Goal: Find specific page/section: Find specific page/section

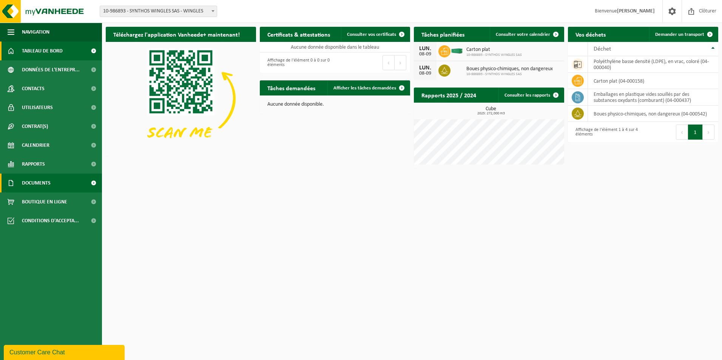
click at [31, 184] on span "Documents" at bounding box center [36, 183] width 29 height 19
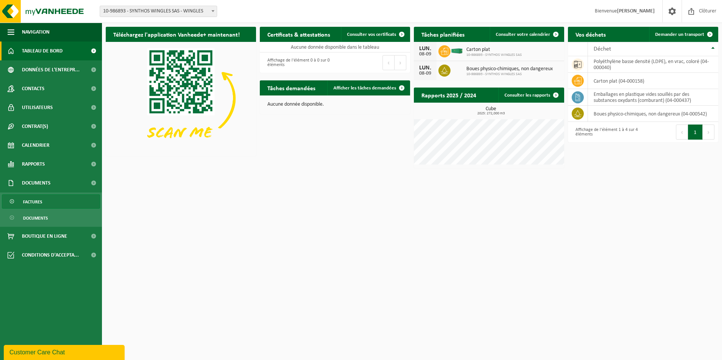
click at [35, 200] on span "Factures" at bounding box center [32, 202] width 19 height 14
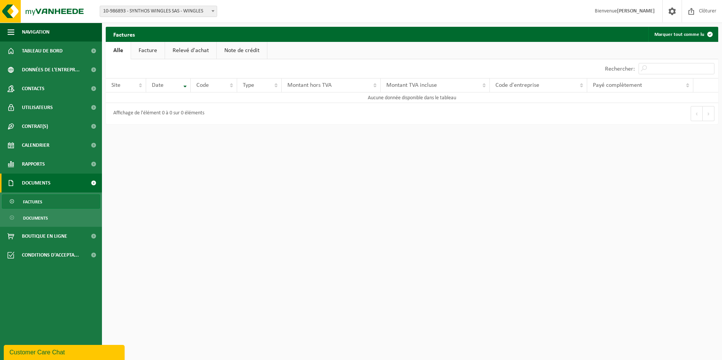
click at [141, 52] on link "Facture" at bounding box center [148, 50] width 34 height 17
click at [181, 54] on link "Relevé d'achat" at bounding box center [190, 50] width 51 height 17
click at [242, 56] on link "Note de crédit" at bounding box center [243, 50] width 50 height 17
click at [154, 53] on link "Facture" at bounding box center [148, 50] width 34 height 17
